Goal: Task Accomplishment & Management: Complete application form

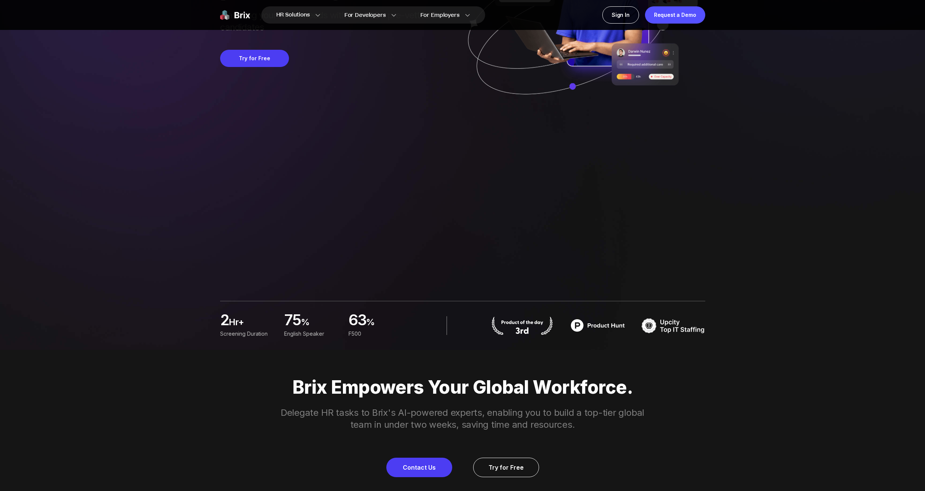
scroll to position [132, 0]
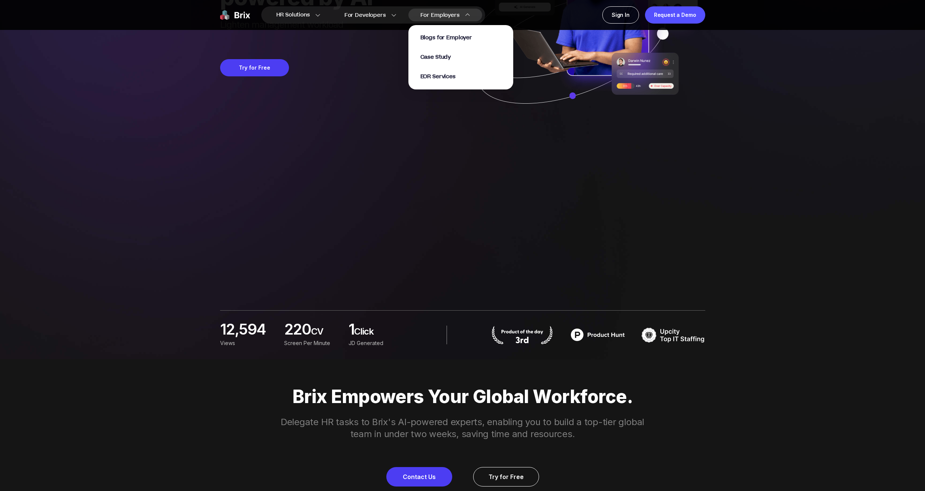
click at [450, 62] on div "Blogs for Employer Case Study EOR Services" at bounding box center [460, 57] width 81 height 46
click at [443, 58] on span "Case Study" at bounding box center [435, 57] width 31 height 9
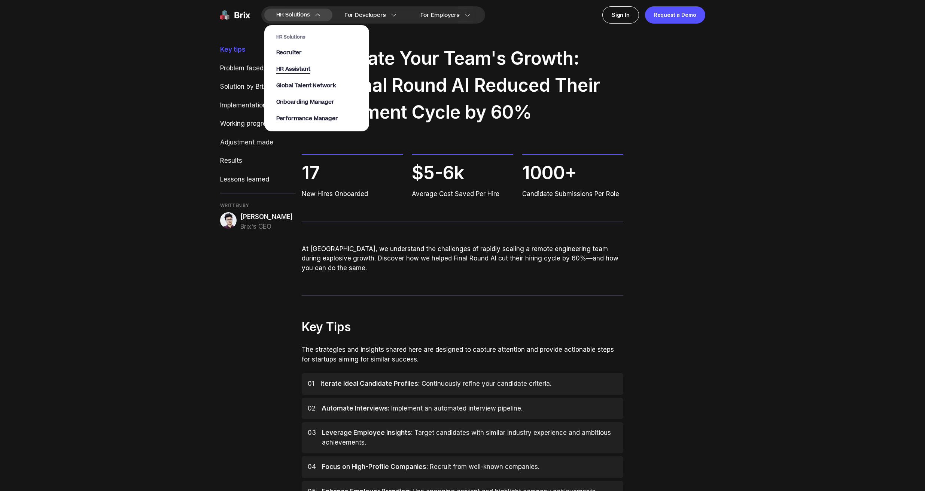
click at [296, 70] on span "HR Assistant" at bounding box center [293, 69] width 34 height 9
click at [328, 103] on span "Onboarding Manager" at bounding box center [305, 102] width 58 height 9
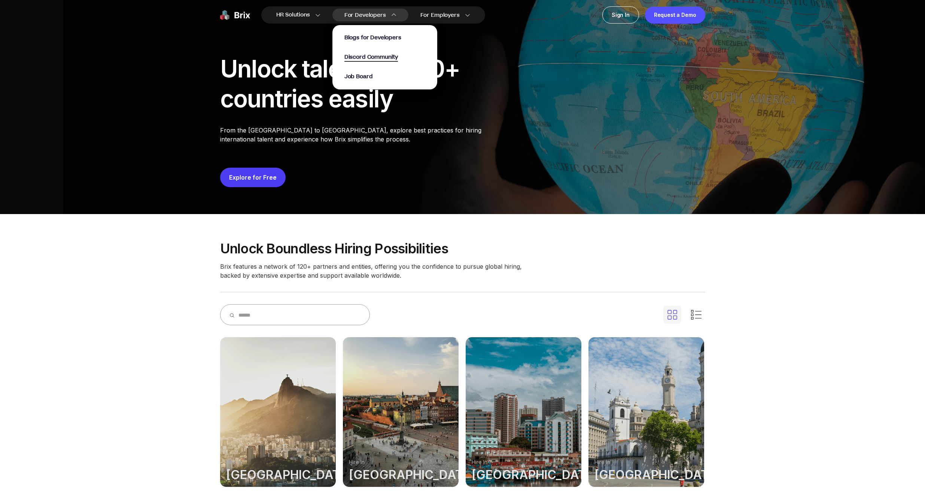
click at [363, 58] on span "Discord Community" at bounding box center [371, 57] width 54 height 9
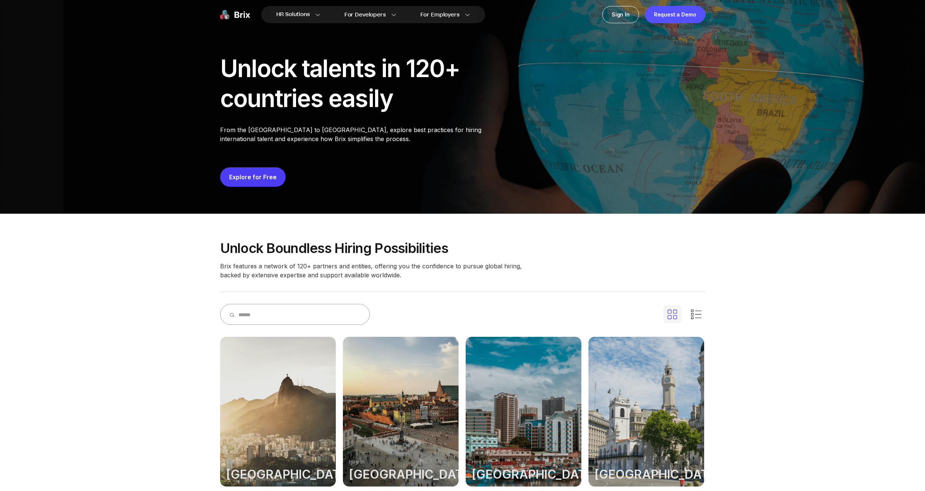
scroll to position [1, 0]
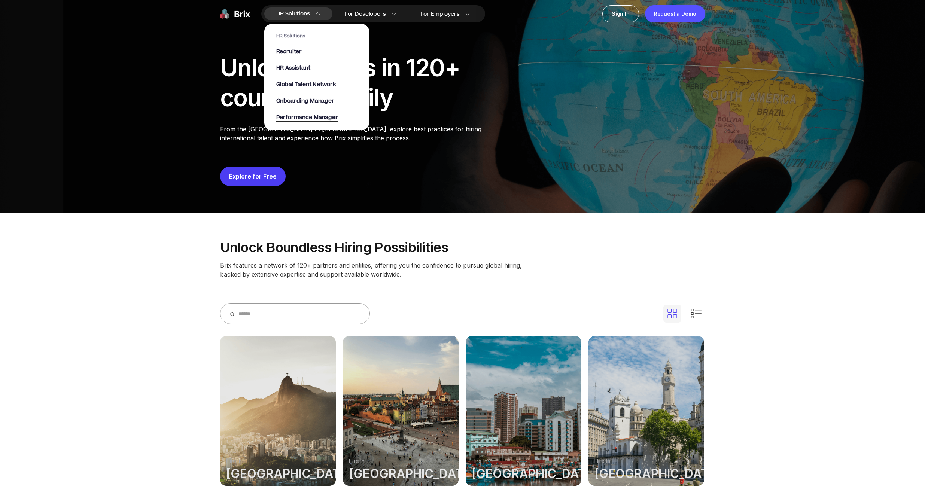
click at [310, 116] on span "Performance Manager" at bounding box center [307, 117] width 62 height 9
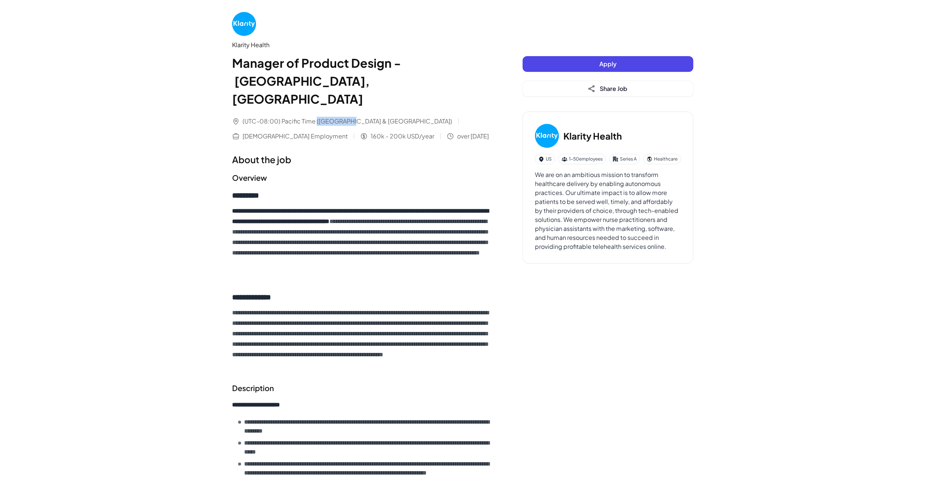
drag, startPoint x: 315, startPoint y: 103, endPoint x: 351, endPoint y: 102, distance: 36.7
click at [351, 117] on span "(UTC-08:00) Pacific Time ([GEOGRAPHIC_DATA] & [GEOGRAPHIC_DATA])" at bounding box center [348, 121] width 210 height 9
click at [342, 117] on span "(UTC-08:00) Pacific Time ([GEOGRAPHIC_DATA] & [GEOGRAPHIC_DATA])" at bounding box center [348, 121] width 210 height 9
click at [556, 65] on button "Apply" at bounding box center [607, 64] width 171 height 16
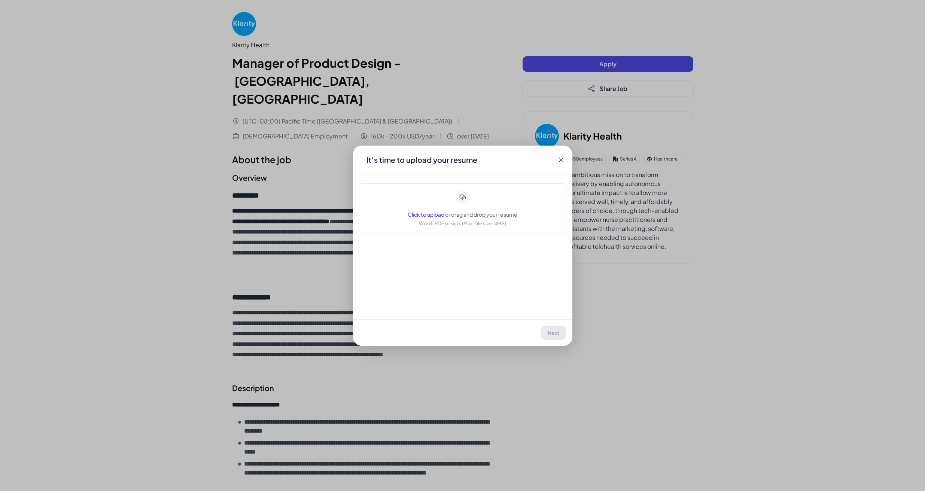
click at [564, 159] on icon at bounding box center [560, 159] width 7 height 7
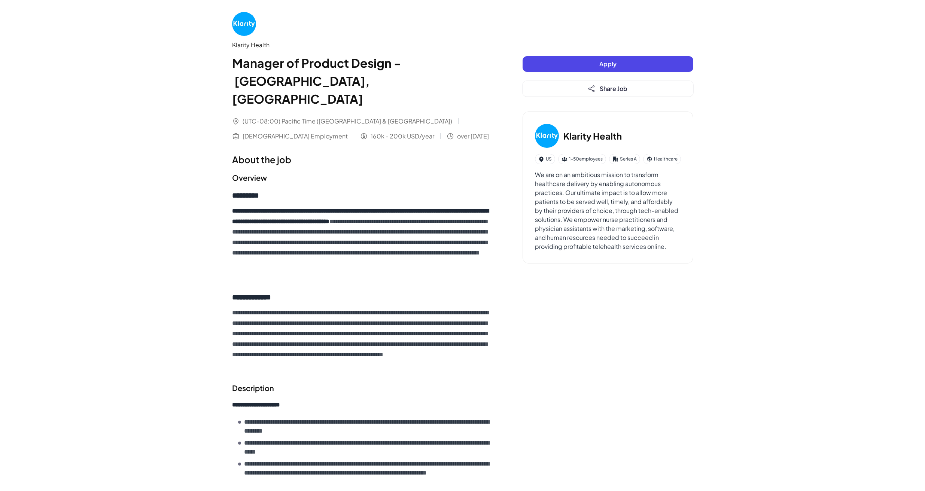
click at [654, 62] on button "Apply" at bounding box center [607, 64] width 171 height 16
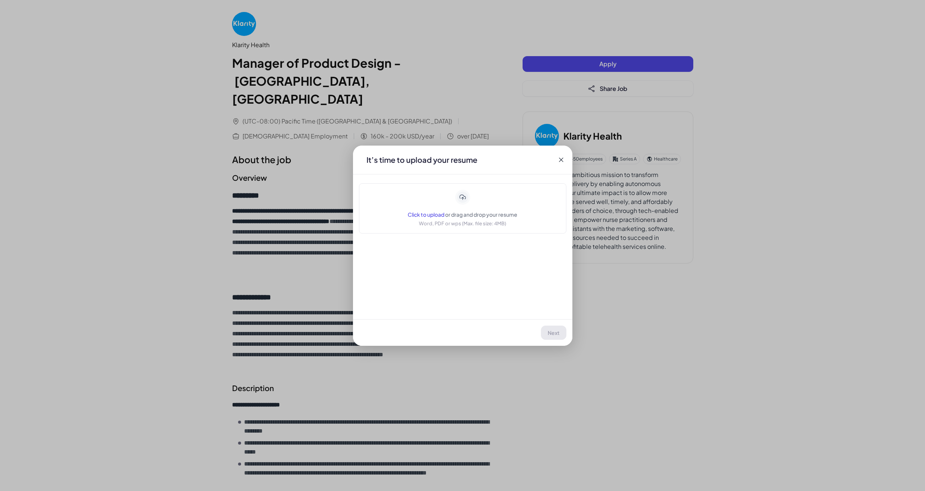
click at [426, 213] on span "Click to upload" at bounding box center [426, 214] width 37 height 7
click at [422, 214] on span "Click to upload" at bounding box center [426, 214] width 37 height 7
click at [559, 333] on span "Next" at bounding box center [554, 332] width 12 height 7
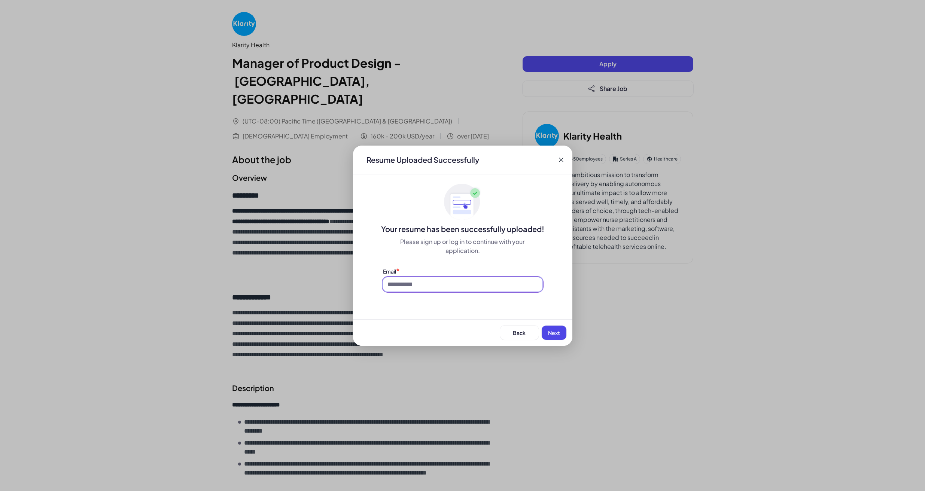
click at [503, 285] on input at bounding box center [462, 284] width 159 height 14
type input "**********"
click at [550, 332] on span "Next" at bounding box center [554, 332] width 12 height 7
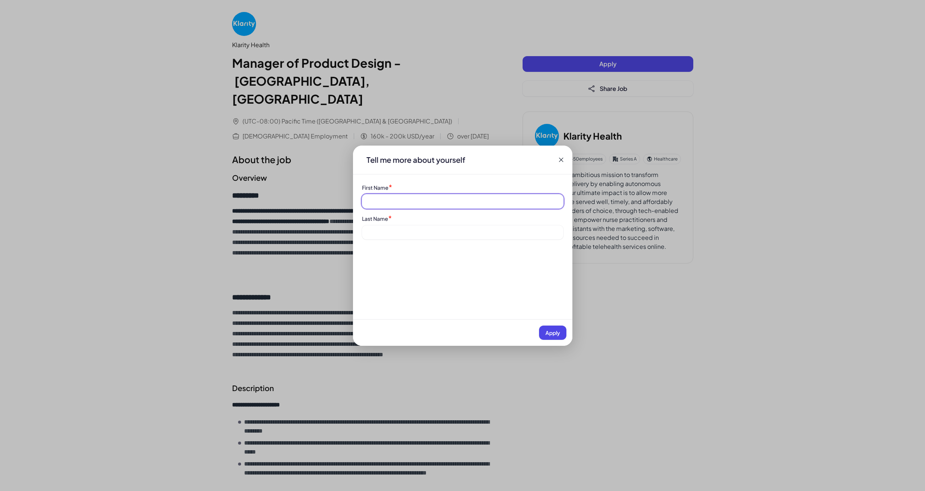
click at [438, 202] on input at bounding box center [462, 201] width 201 height 14
type input "*****"
click at [438, 231] on input at bounding box center [462, 232] width 201 height 14
type input "*******"
click at [548, 328] on button "Apply" at bounding box center [552, 333] width 27 height 14
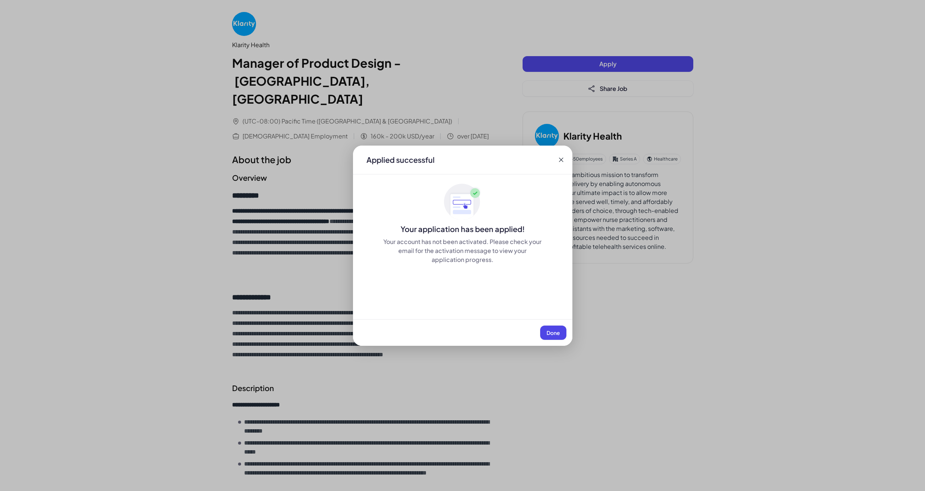
click at [548, 332] on span "Done" at bounding box center [552, 332] width 13 height 7
